Goal: Information Seeking & Learning: Learn about a topic

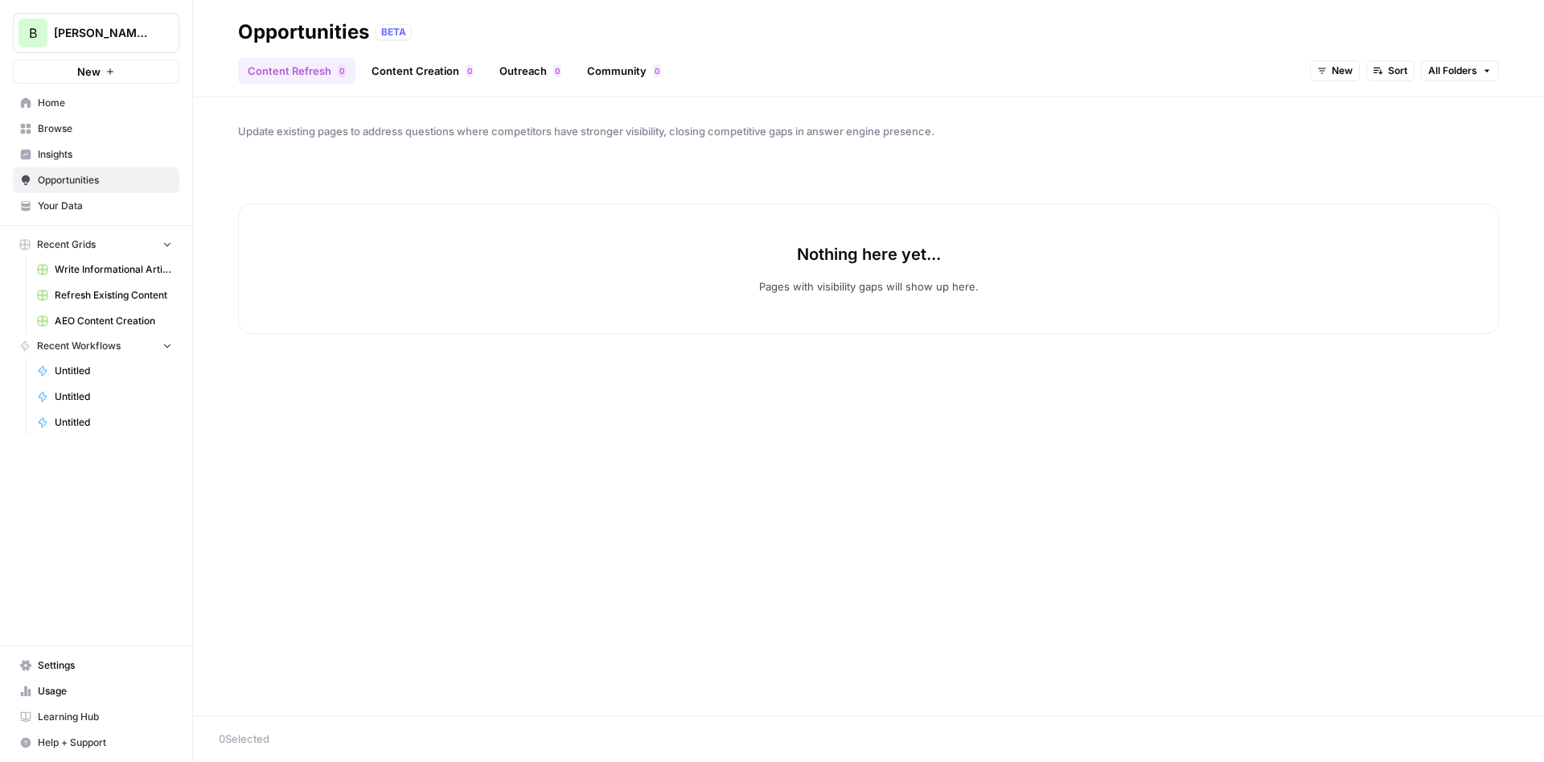
click at [39, 148] on span "Insights" at bounding box center [105, 154] width 134 height 14
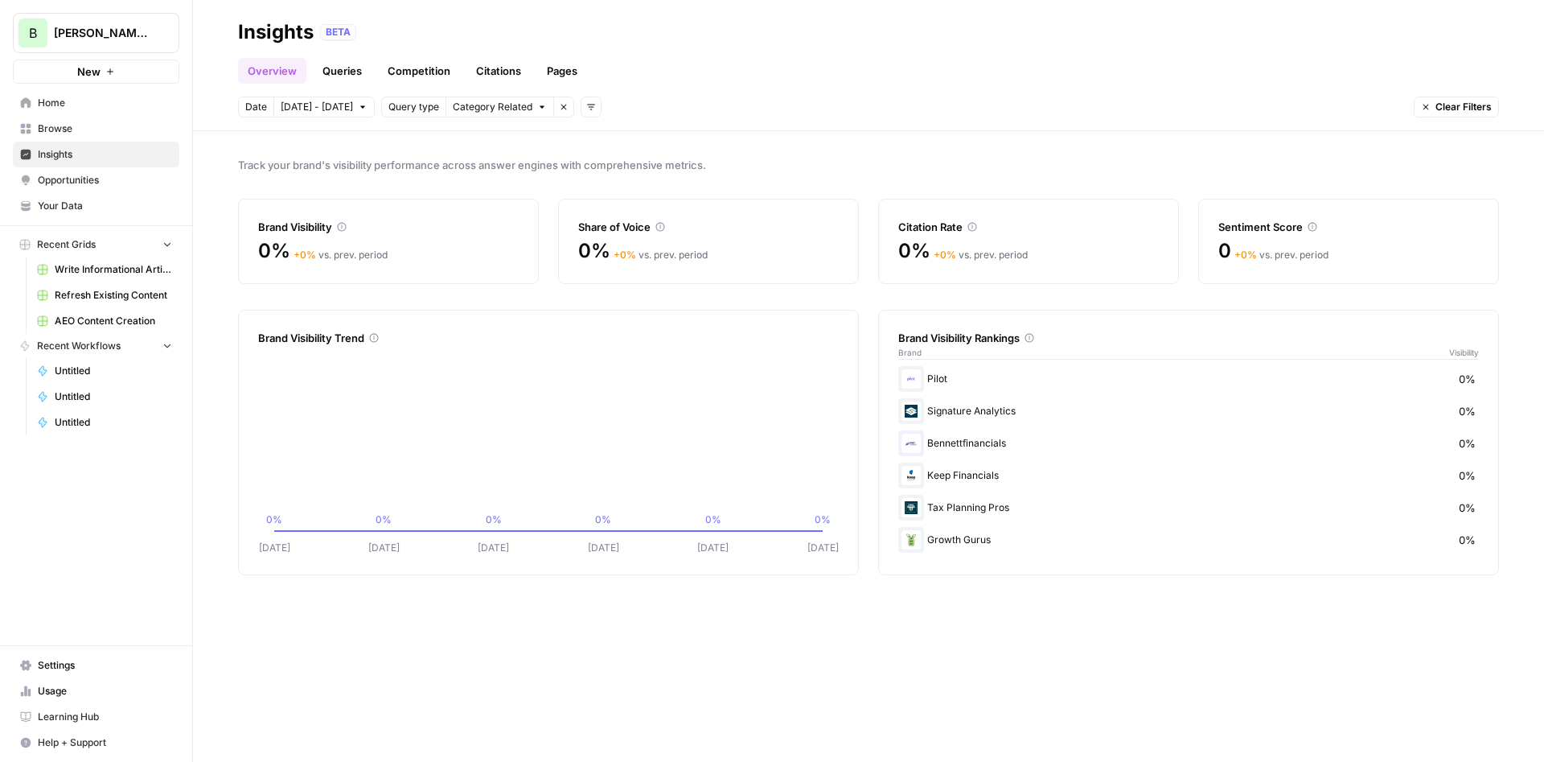
click at [342, 73] on link "Queries" at bounding box center [342, 71] width 59 height 26
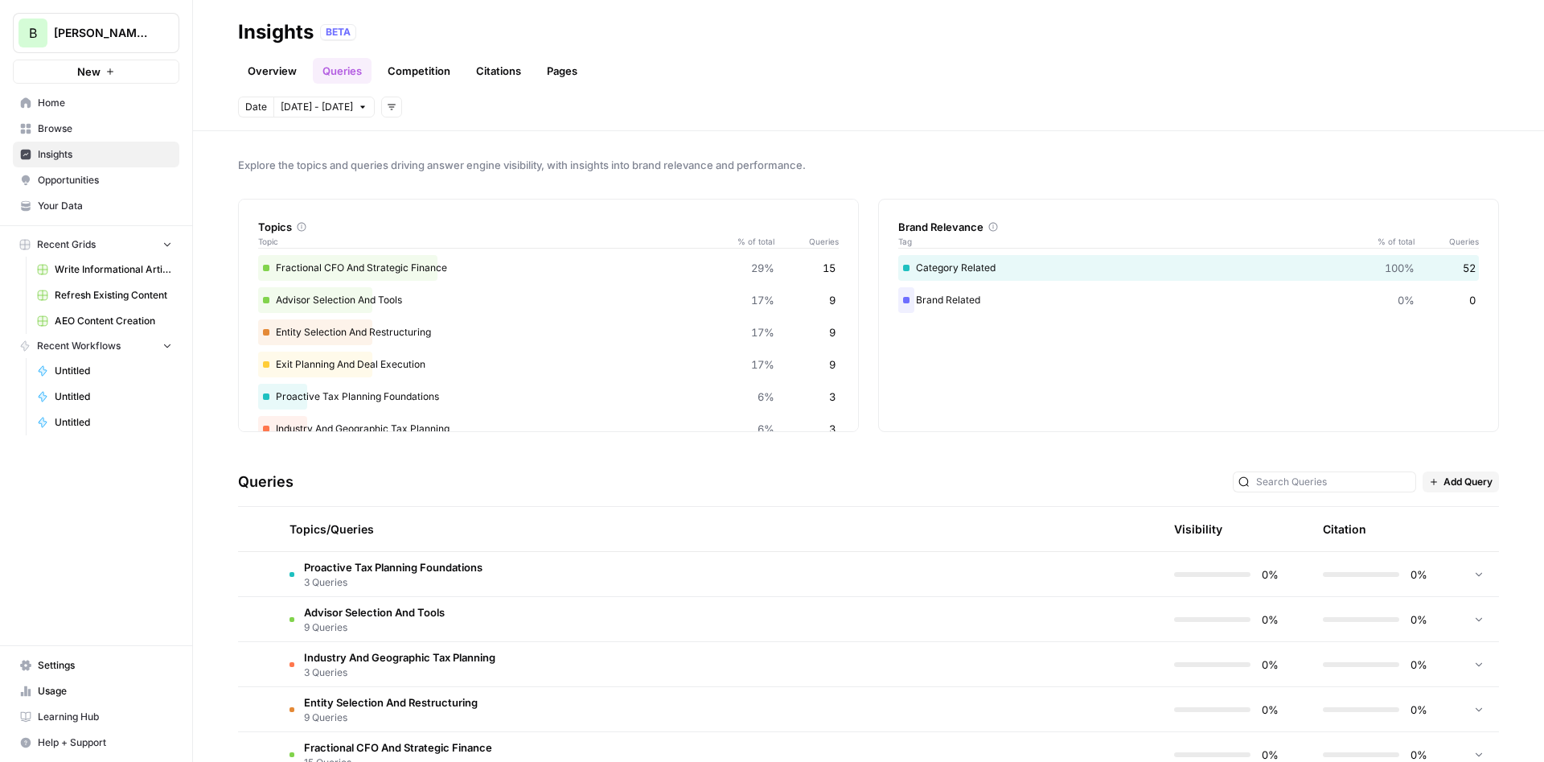
click at [386, 72] on link "Competition" at bounding box center [419, 71] width 82 height 26
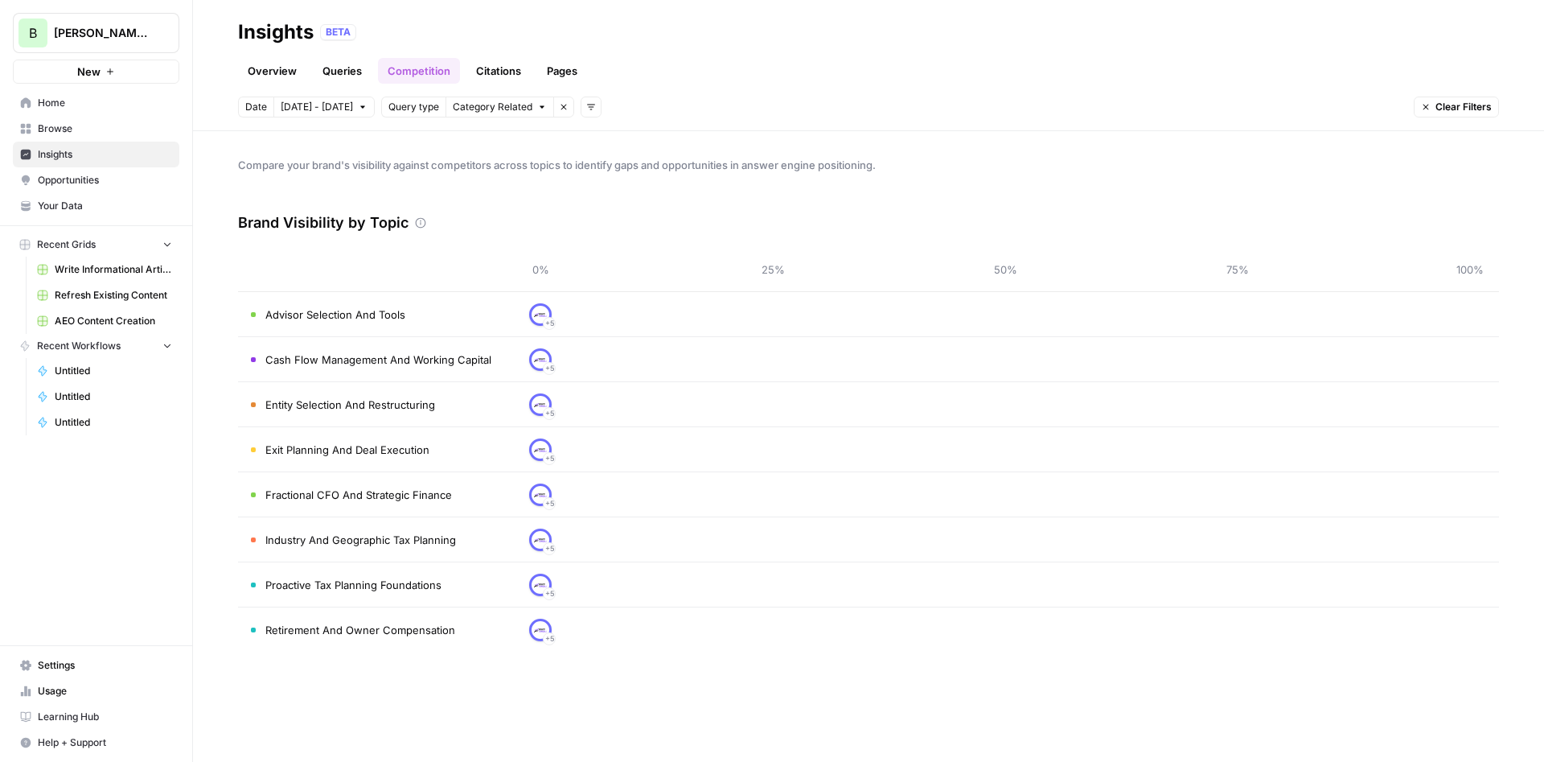
click at [284, 71] on link "Overview" at bounding box center [272, 71] width 68 height 26
